Goal: Task Accomplishment & Management: Complete application form

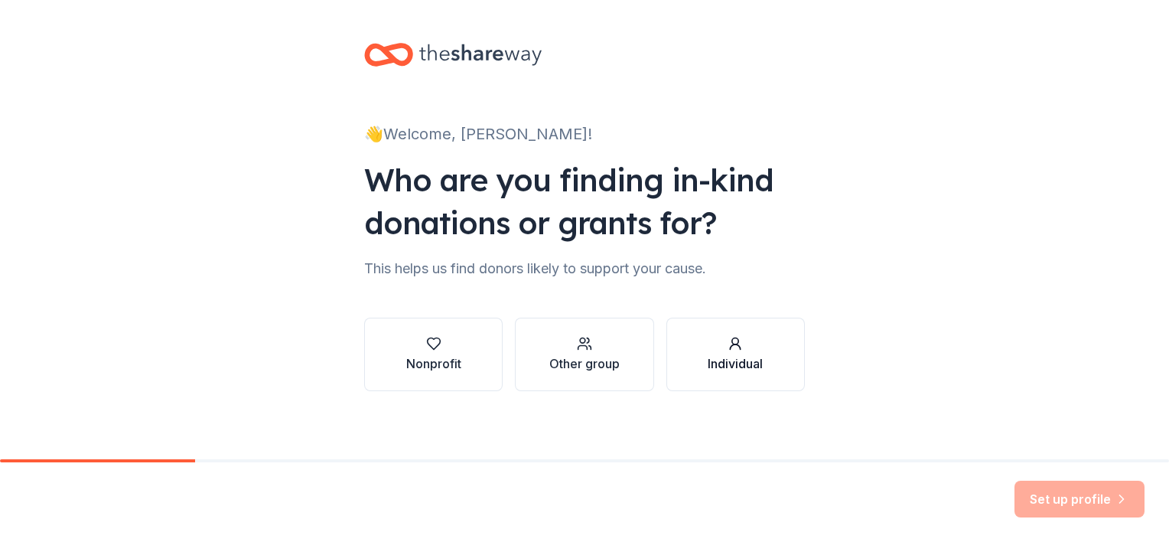
click at [713, 354] on div "Individual" at bounding box center [735, 363] width 55 height 18
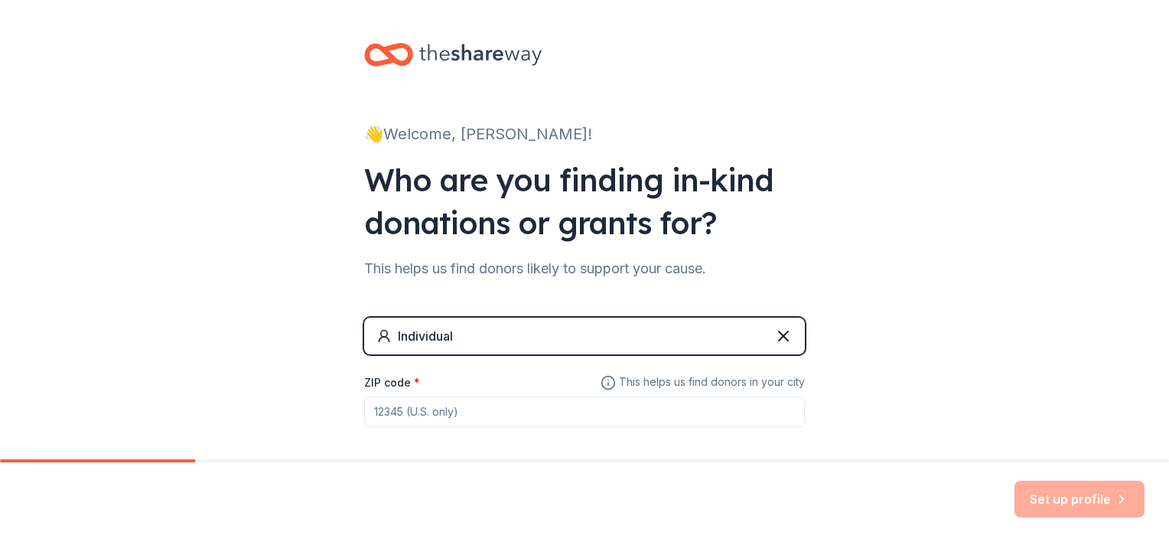
click at [486, 406] on input "ZIP code *" at bounding box center [584, 411] width 441 height 31
type input "50701"
click at [1051, 500] on button "Set up profile" at bounding box center [1080, 499] width 130 height 37
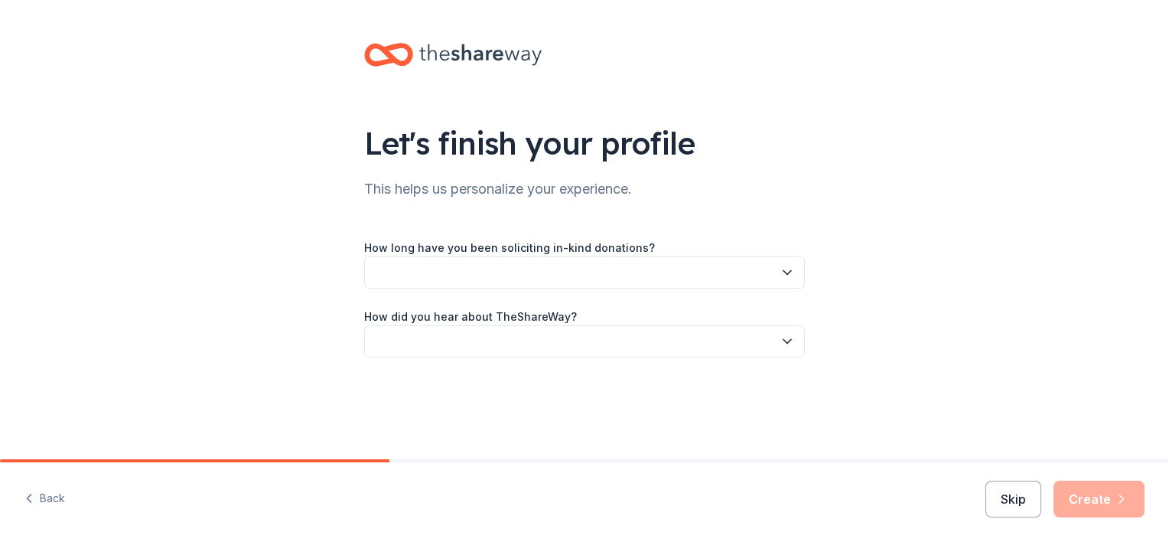
click at [713, 267] on button "button" at bounding box center [584, 272] width 441 height 32
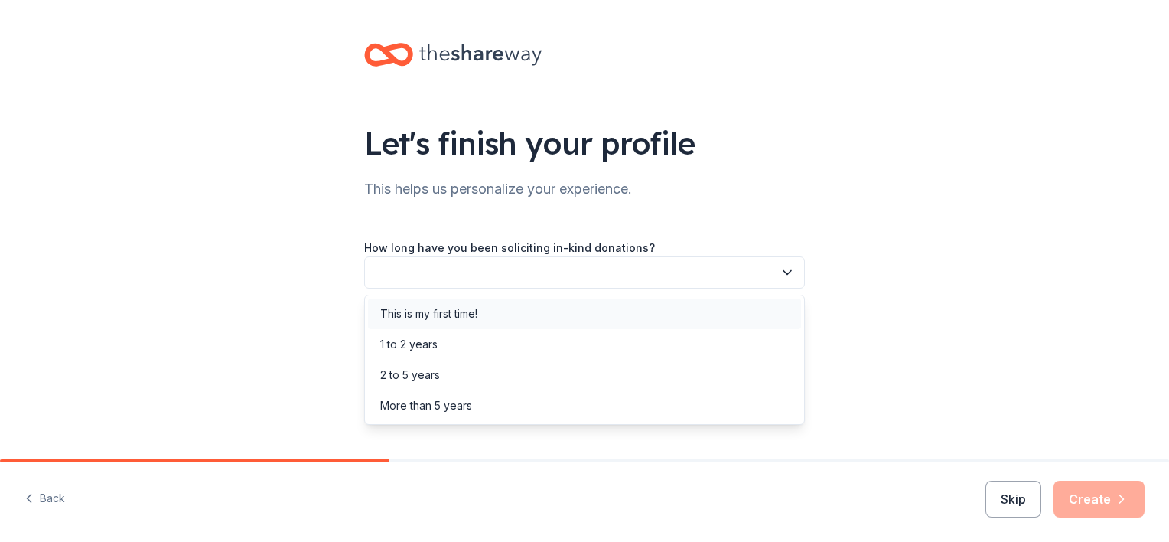
click at [599, 323] on div "This is my first time!" at bounding box center [584, 313] width 433 height 31
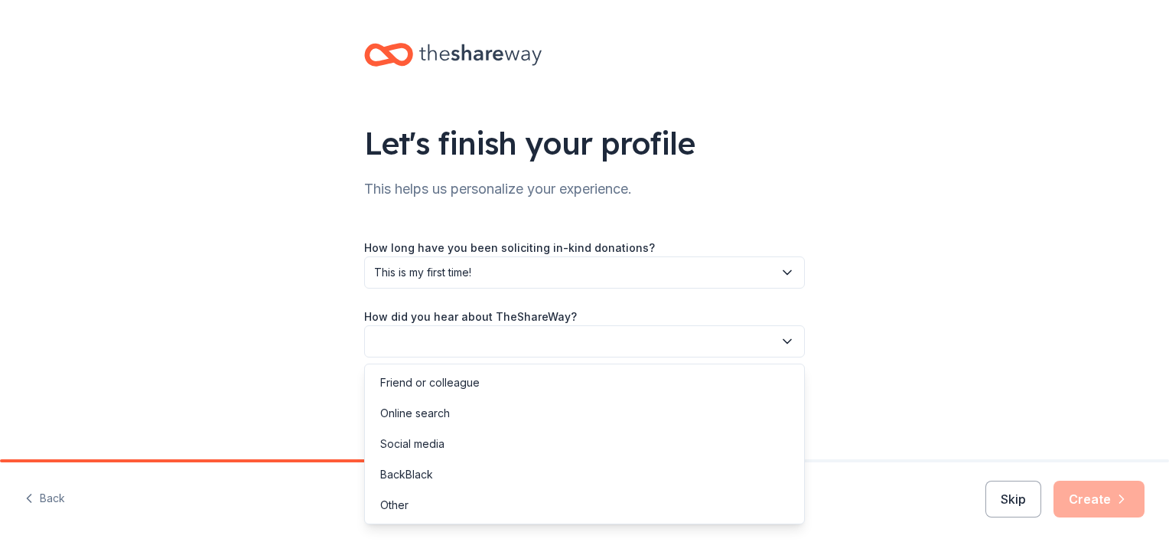
click at [640, 340] on button "button" at bounding box center [584, 341] width 441 height 32
click at [539, 413] on div "Online search" at bounding box center [584, 413] width 433 height 31
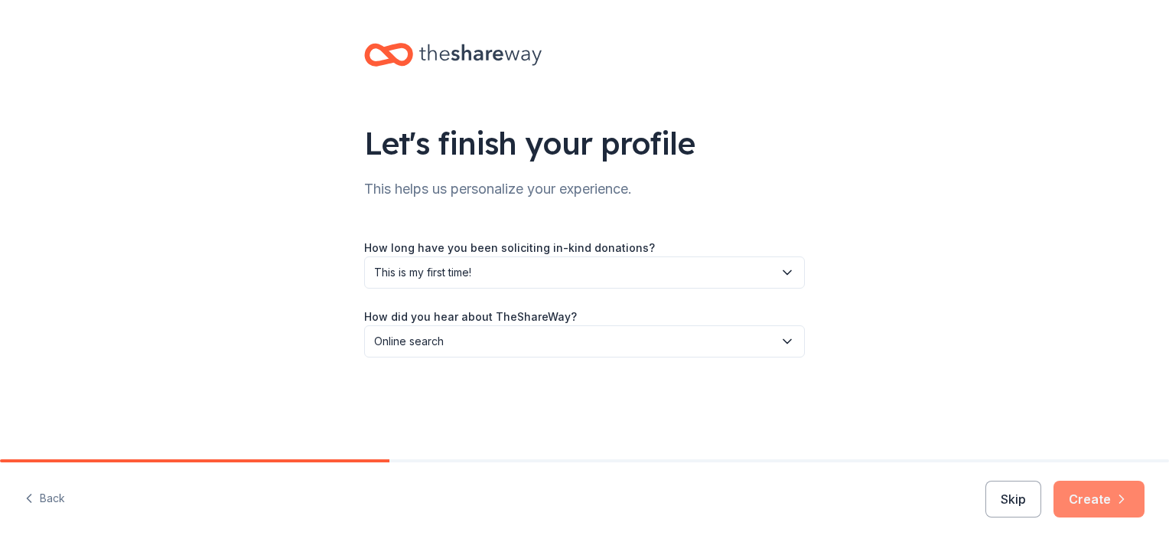
click at [1090, 500] on button "Create" at bounding box center [1099, 499] width 91 height 37
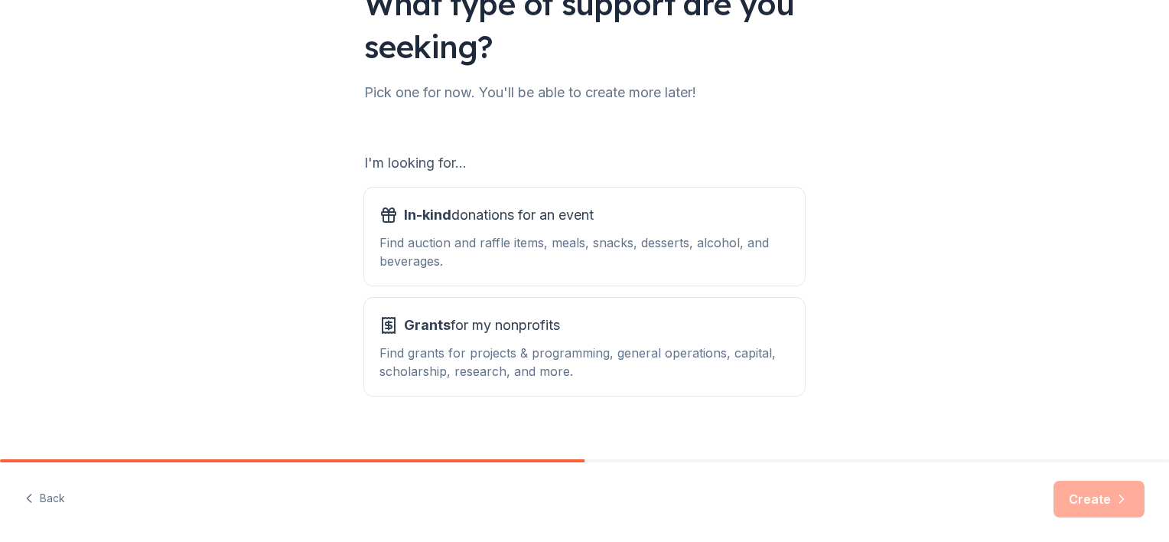
scroll to position [153, 0]
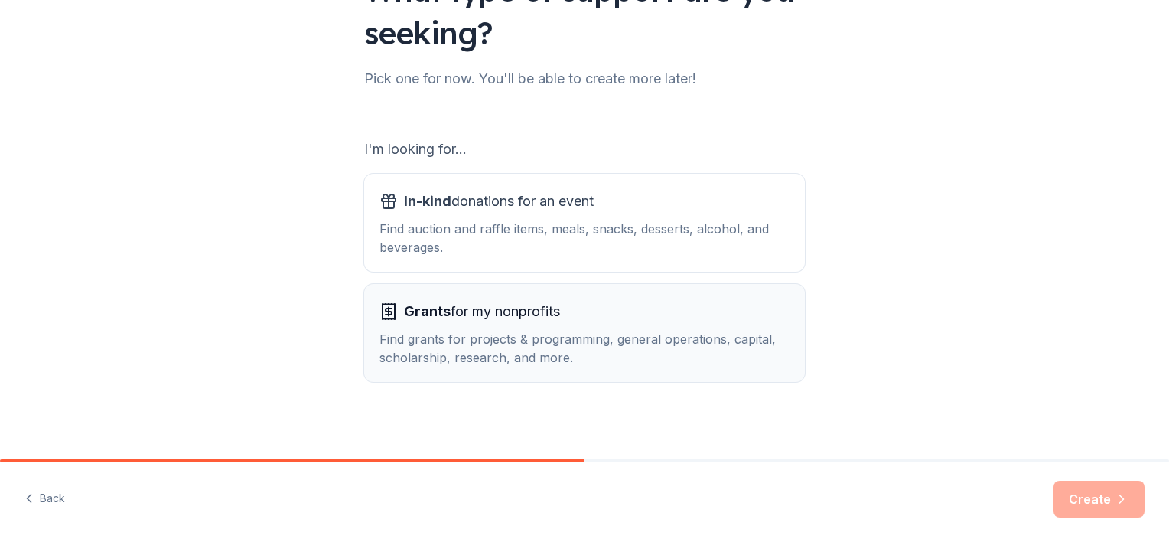
click at [702, 322] on div "Grants for my nonprofits" at bounding box center [585, 311] width 410 height 24
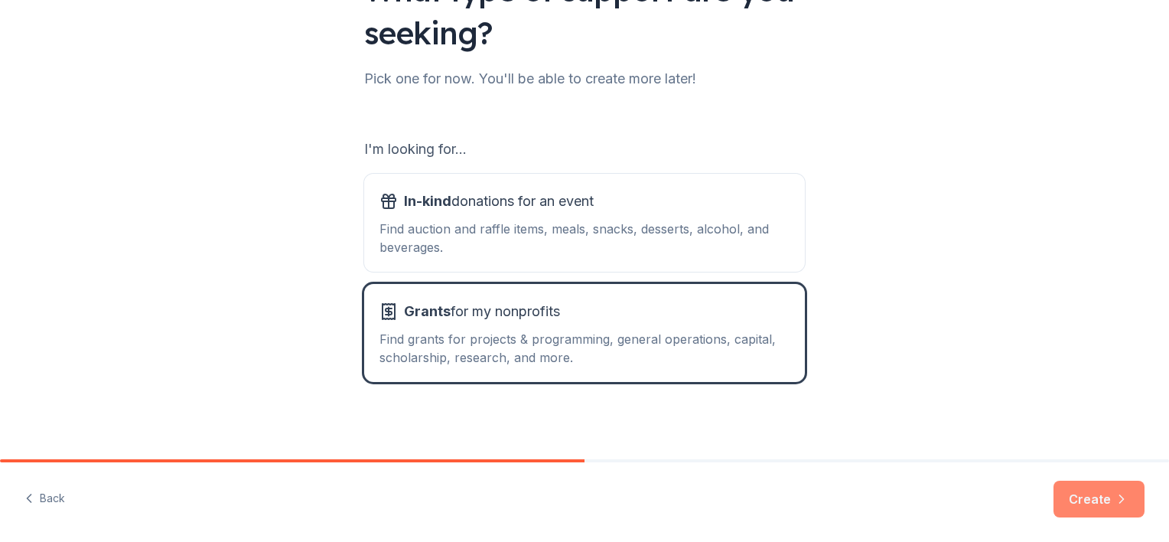
click at [1062, 496] on button "Create" at bounding box center [1099, 499] width 91 height 37
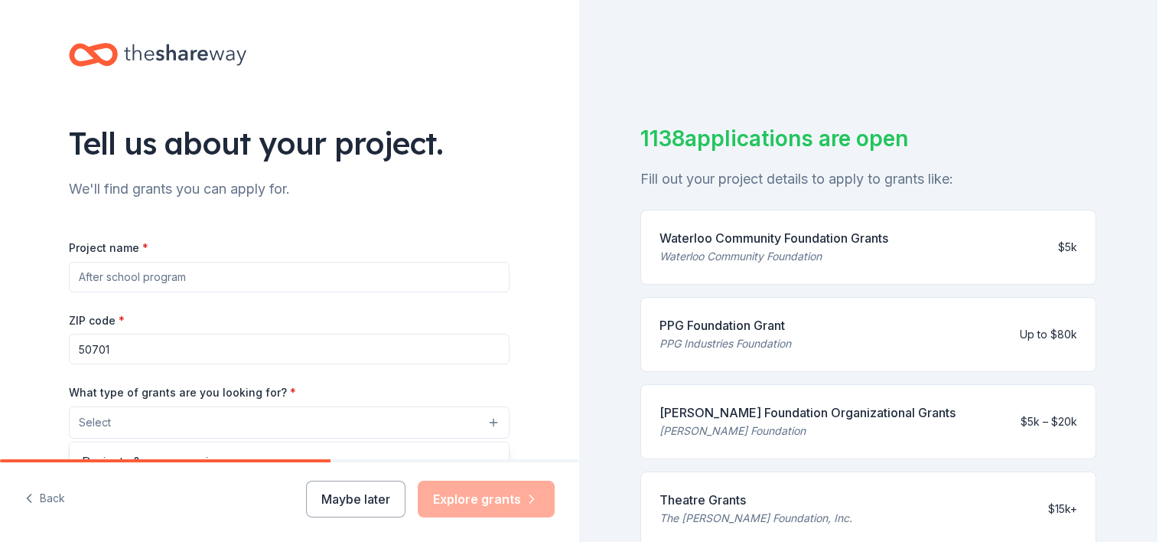
click at [290, 425] on button "Select" at bounding box center [289, 422] width 441 height 32
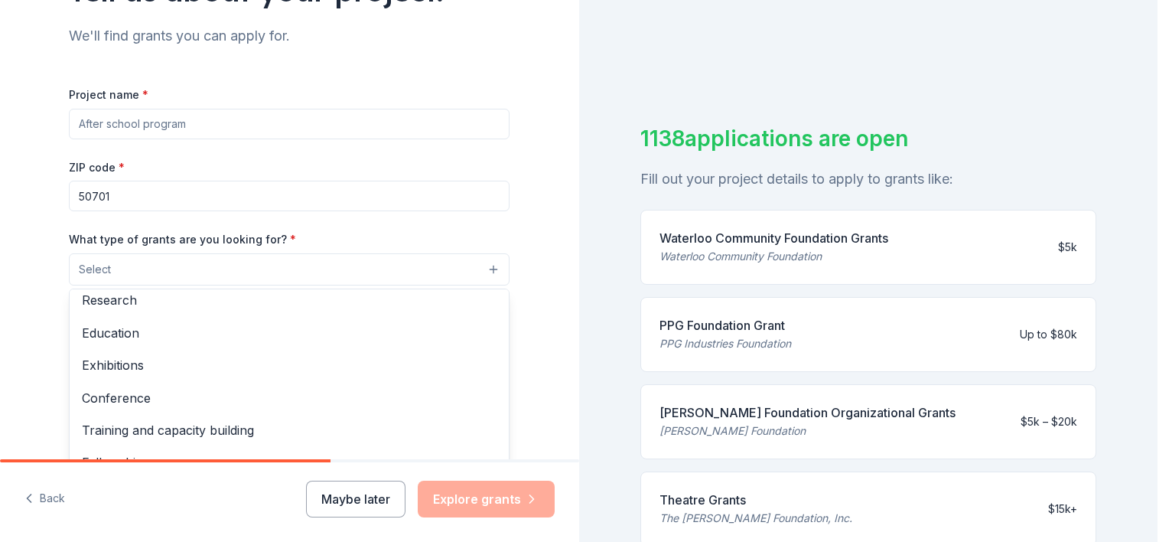
scroll to position [153, 0]
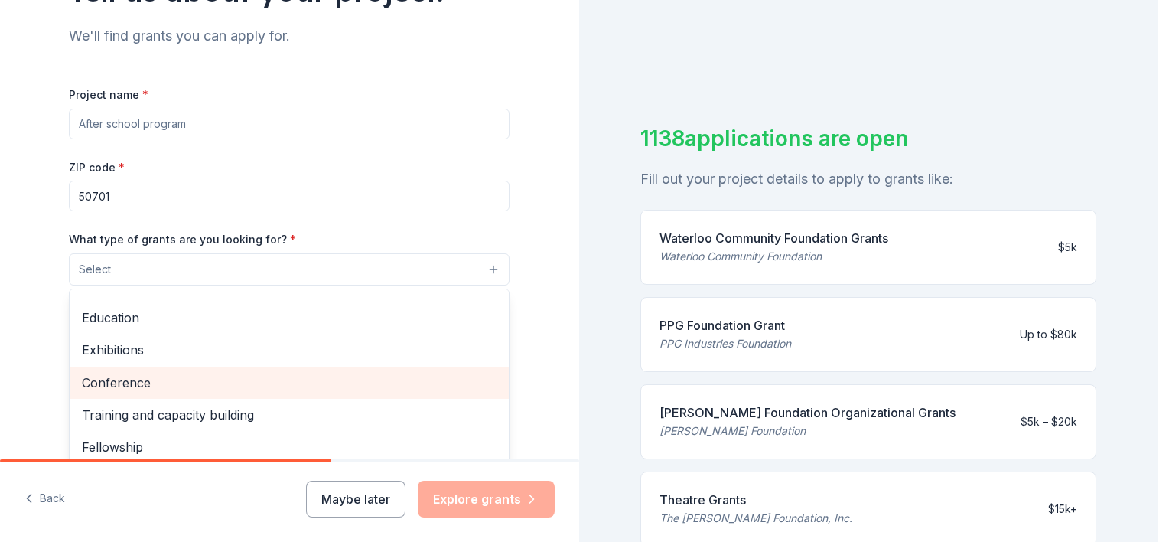
click at [292, 370] on div "Conference" at bounding box center [289, 383] width 439 height 32
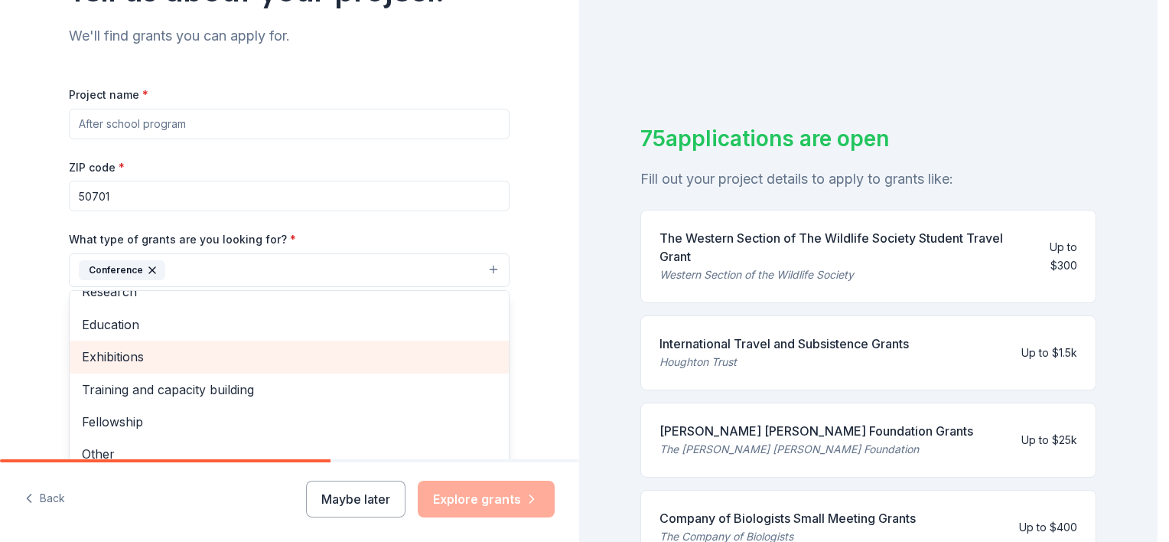
scroll to position [230, 0]
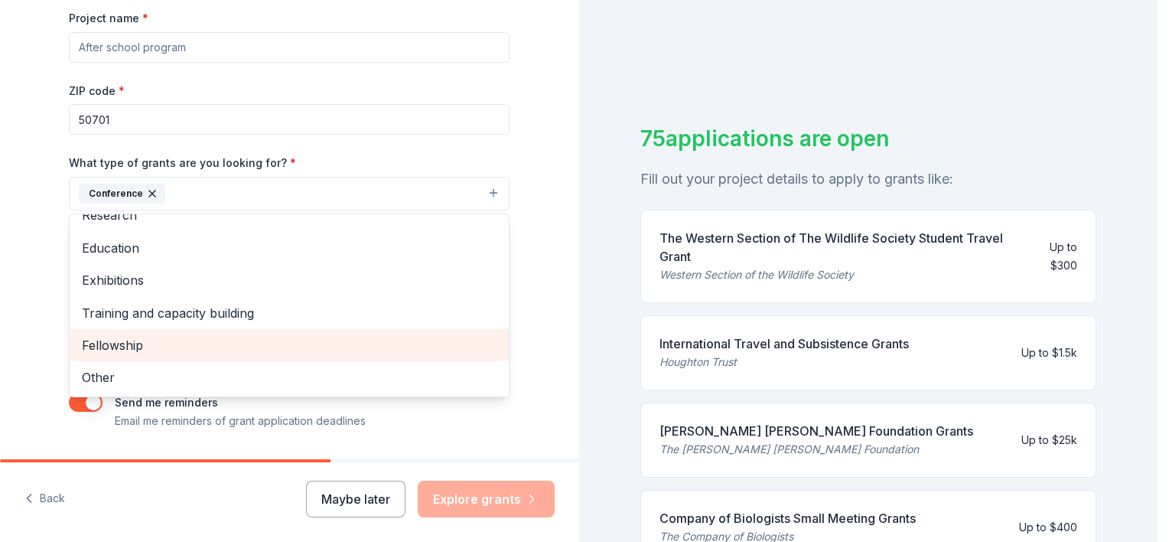
click at [325, 347] on span "Fellowship" at bounding box center [289, 345] width 415 height 20
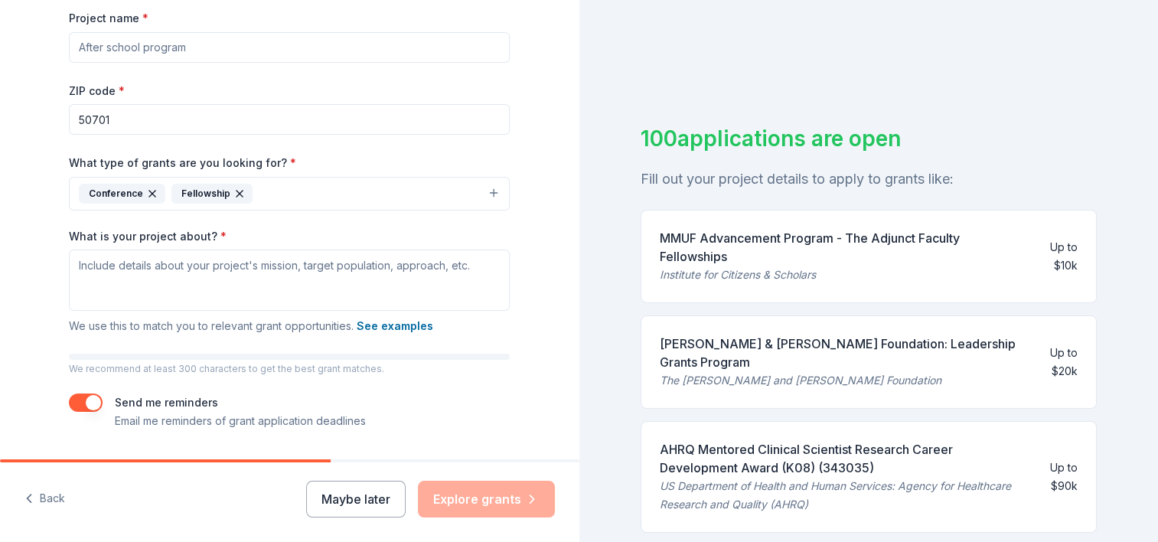
click at [233, 194] on icon "button" at bounding box center [239, 193] width 12 height 12
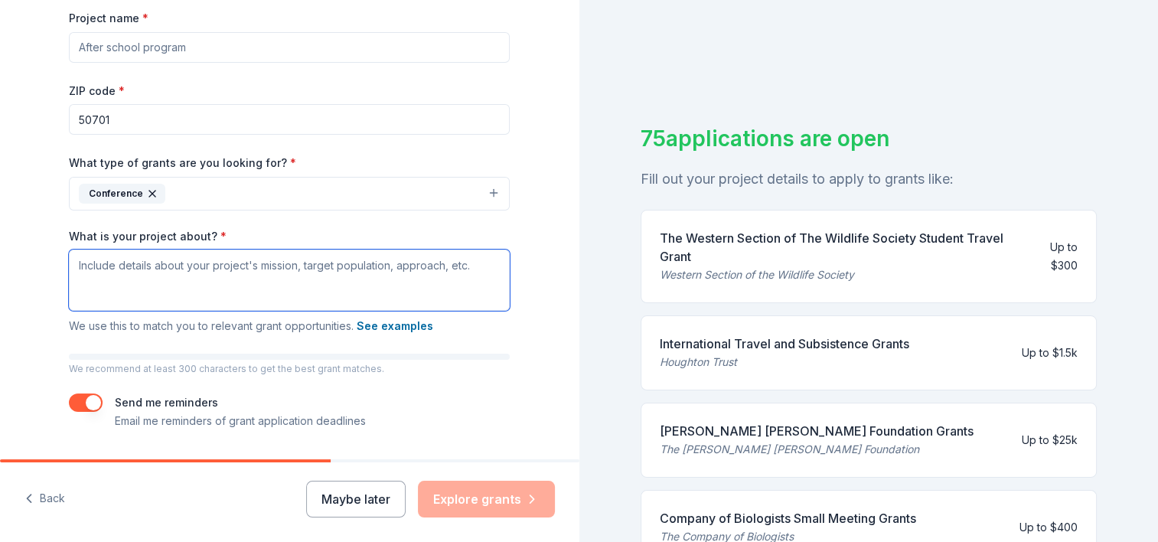
click at [244, 281] on textarea "What is your project about? *" at bounding box center [289, 279] width 441 height 61
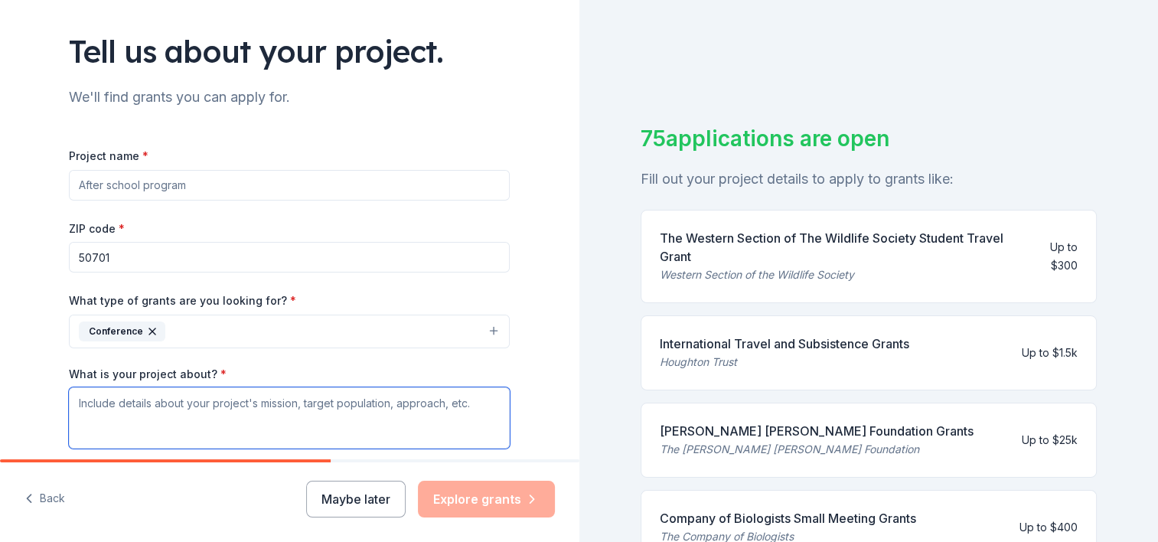
scroll to position [0, 0]
